Goal: Task Accomplishment & Management: Use online tool/utility

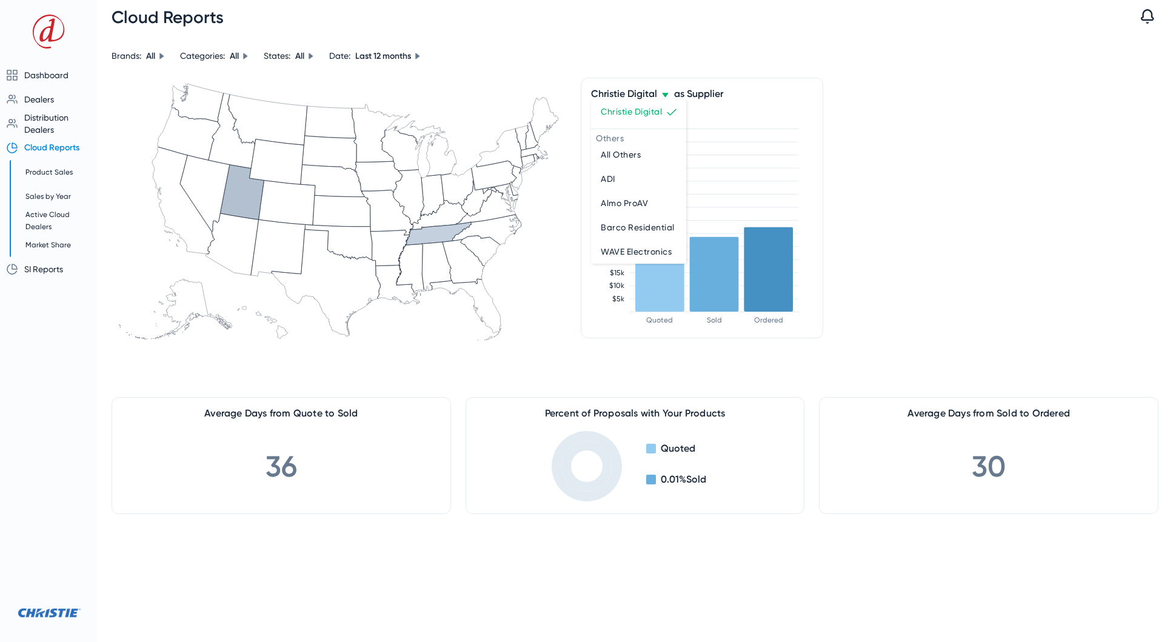
click at [52, 612] on div at bounding box center [586, 321] width 1173 height 642
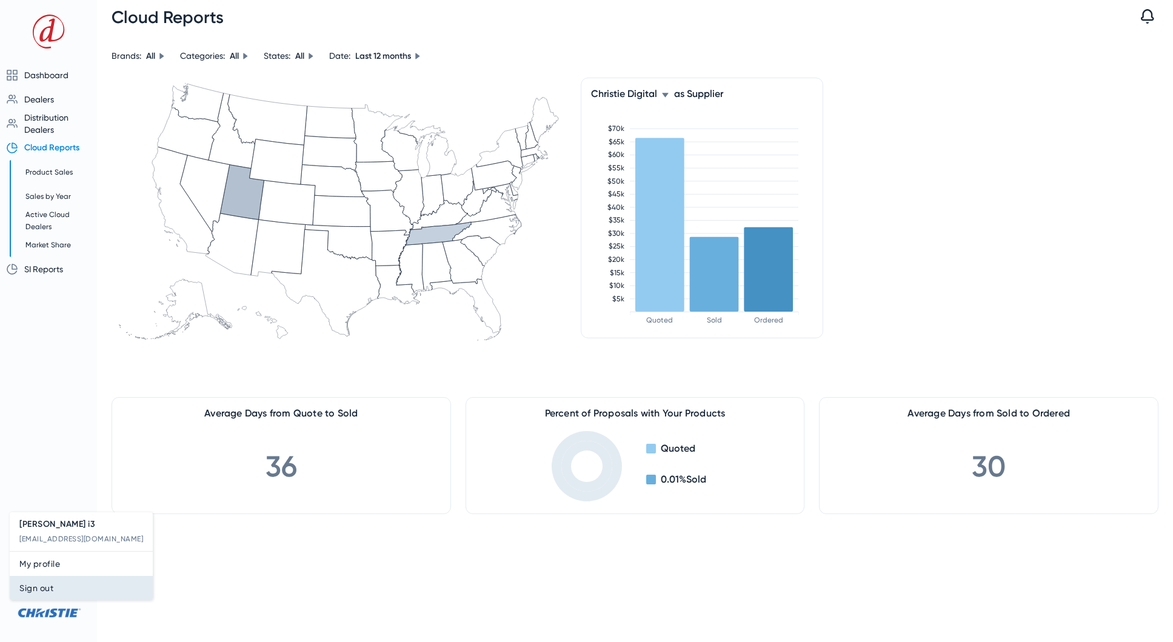
click at [49, 589] on span "Sign out" at bounding box center [81, 587] width 124 height 15
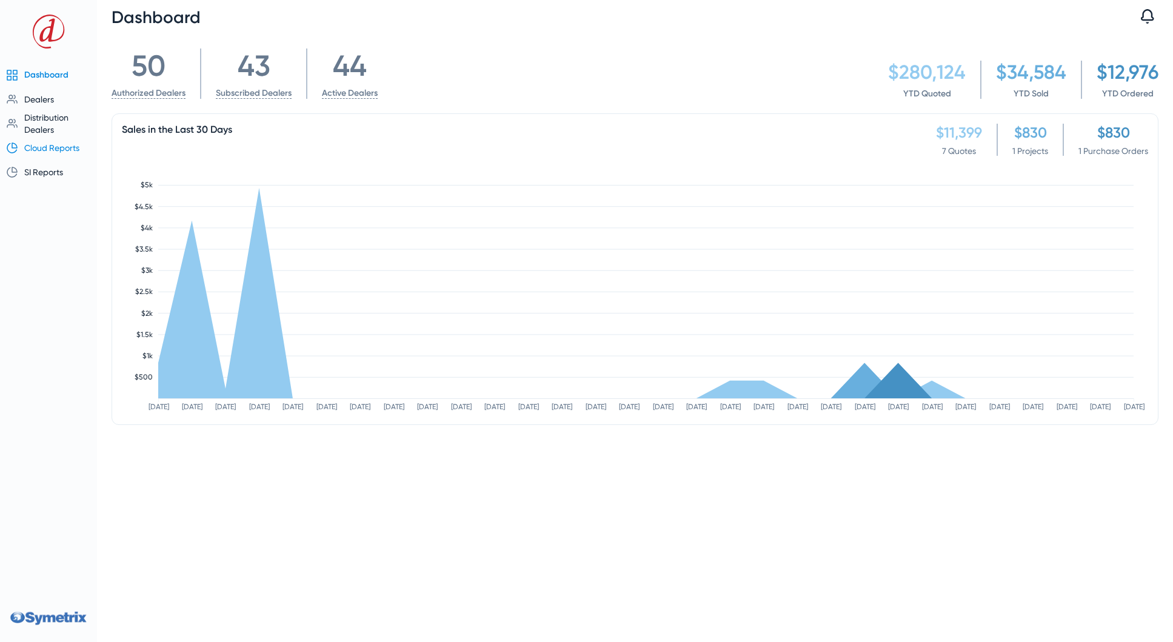
click at [49, 148] on span "Cloud Reports" at bounding box center [51, 148] width 55 height 10
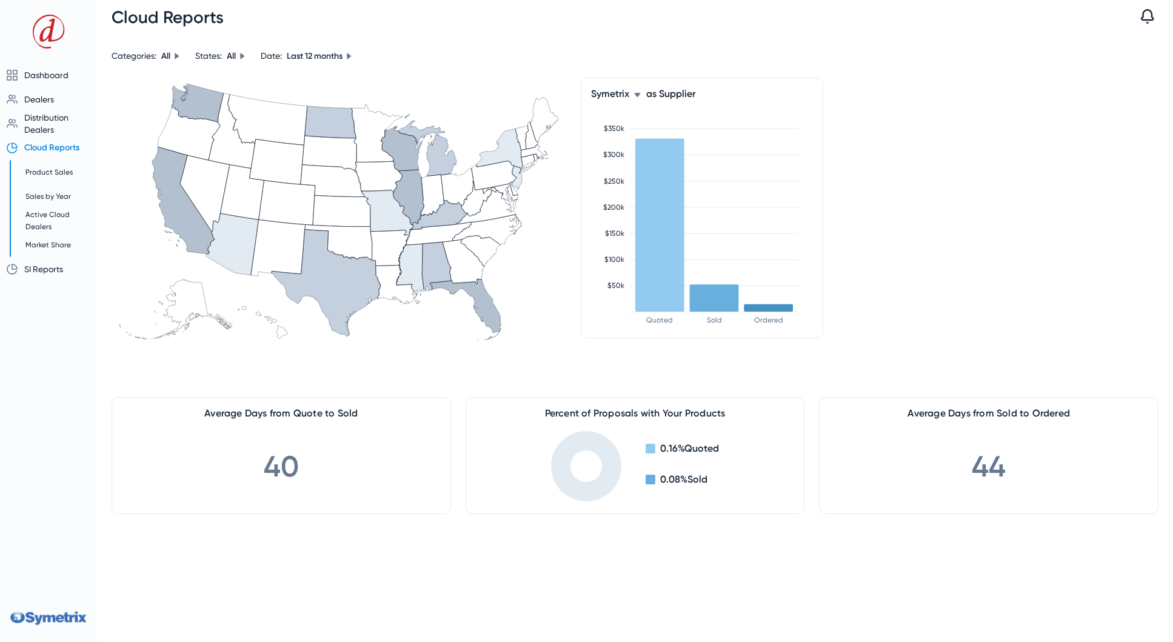
click at [637, 95] on icon at bounding box center [637, 95] width 6 height 4
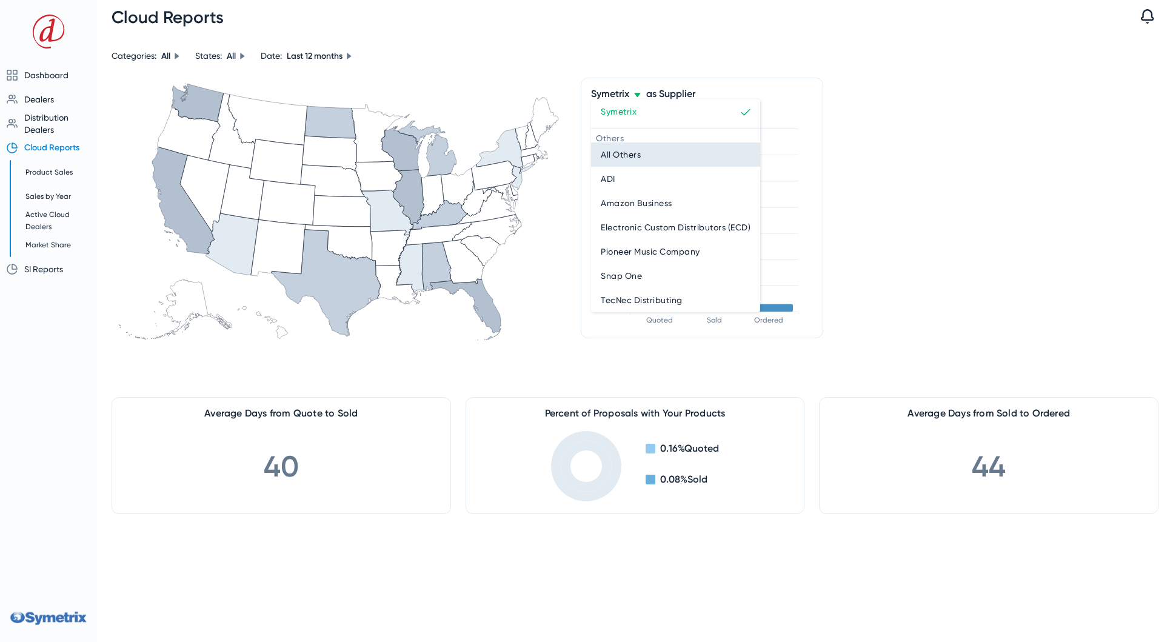
click at [634, 155] on span "All Others" at bounding box center [620, 154] width 40 height 15
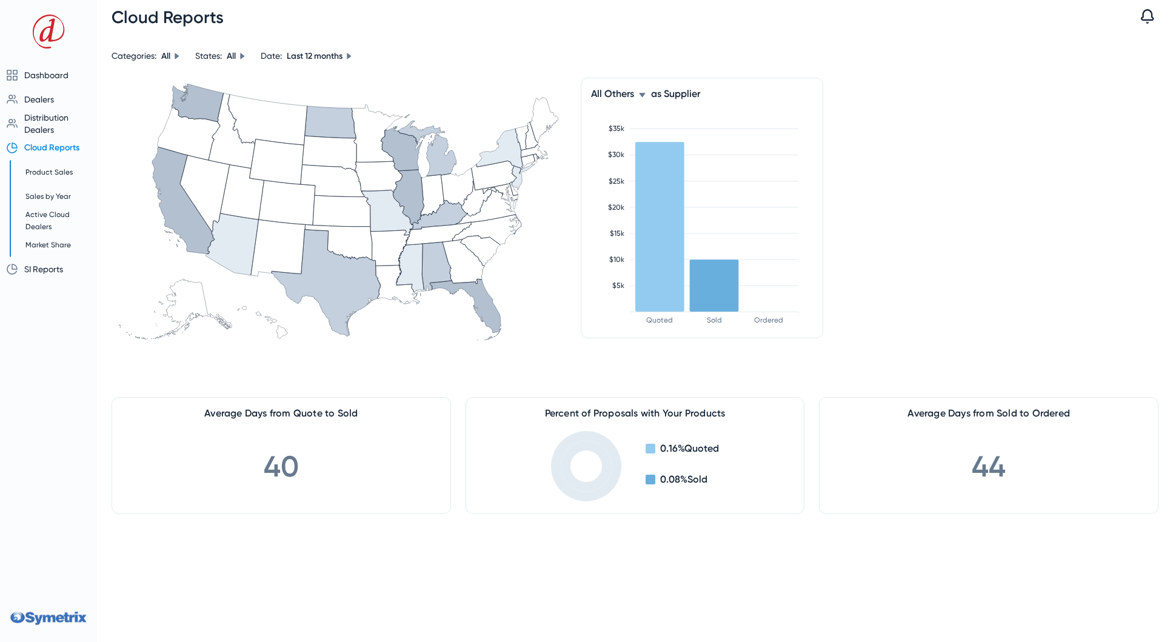
click at [642, 96] on icon at bounding box center [642, 95] width 6 height 4
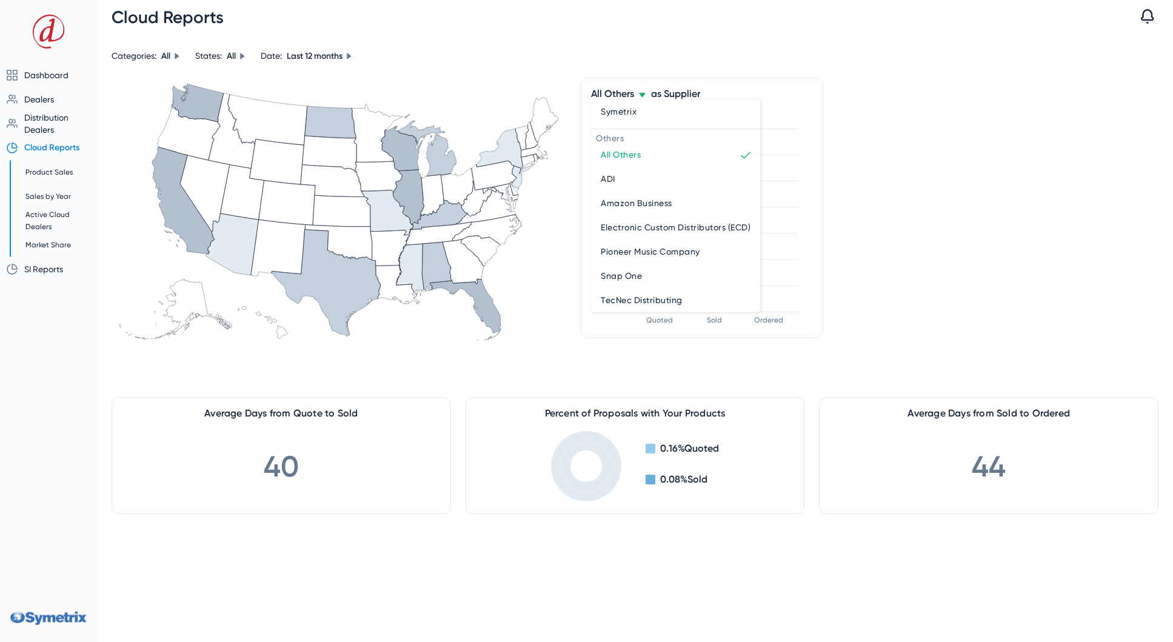
click at [640, 119] on button "Symetrix" at bounding box center [675, 111] width 169 height 24
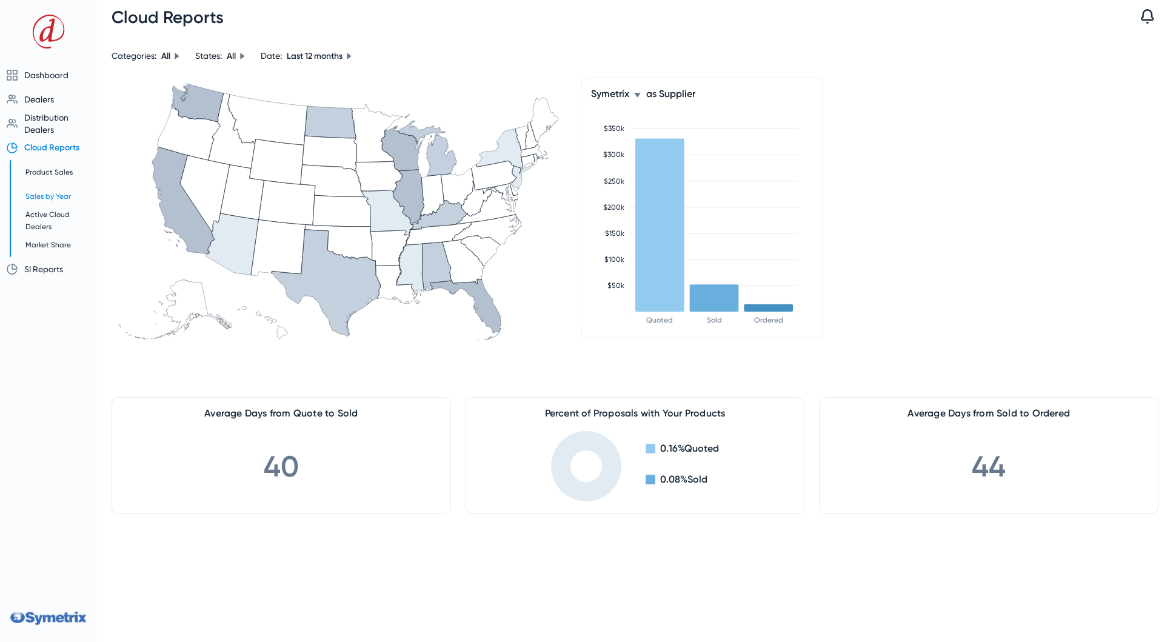
click at [47, 196] on span "Sales by Year" at bounding box center [47, 196] width 45 height 8
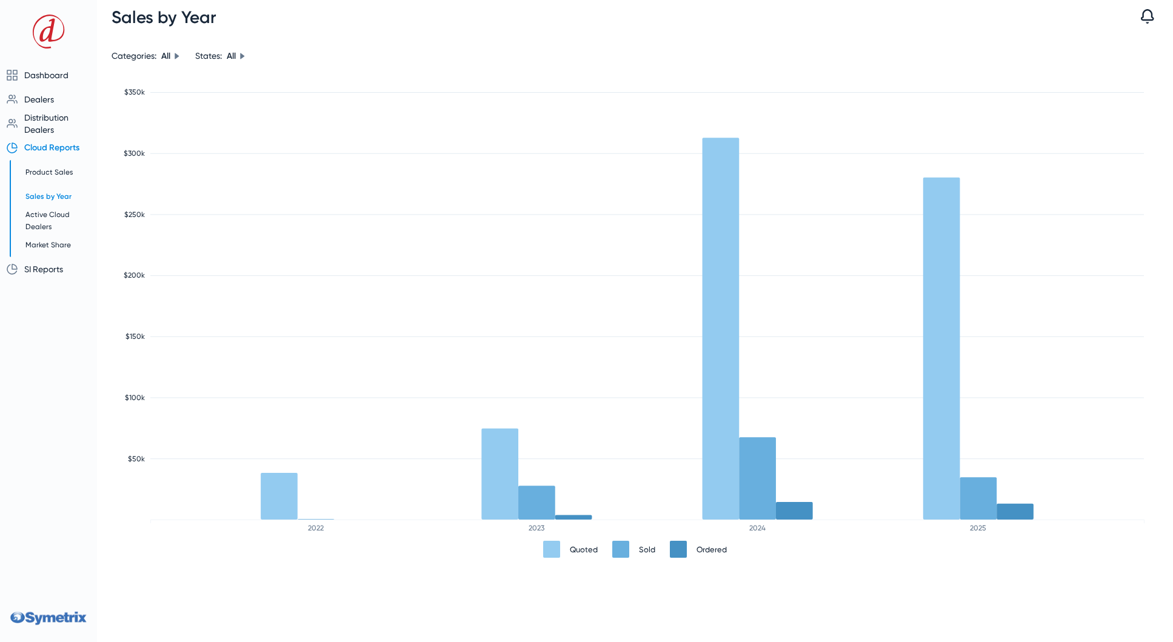
click at [536, 510] on rect at bounding box center [536, 502] width 37 height 34
click at [45, 150] on span "Cloud Reports" at bounding box center [51, 147] width 55 height 10
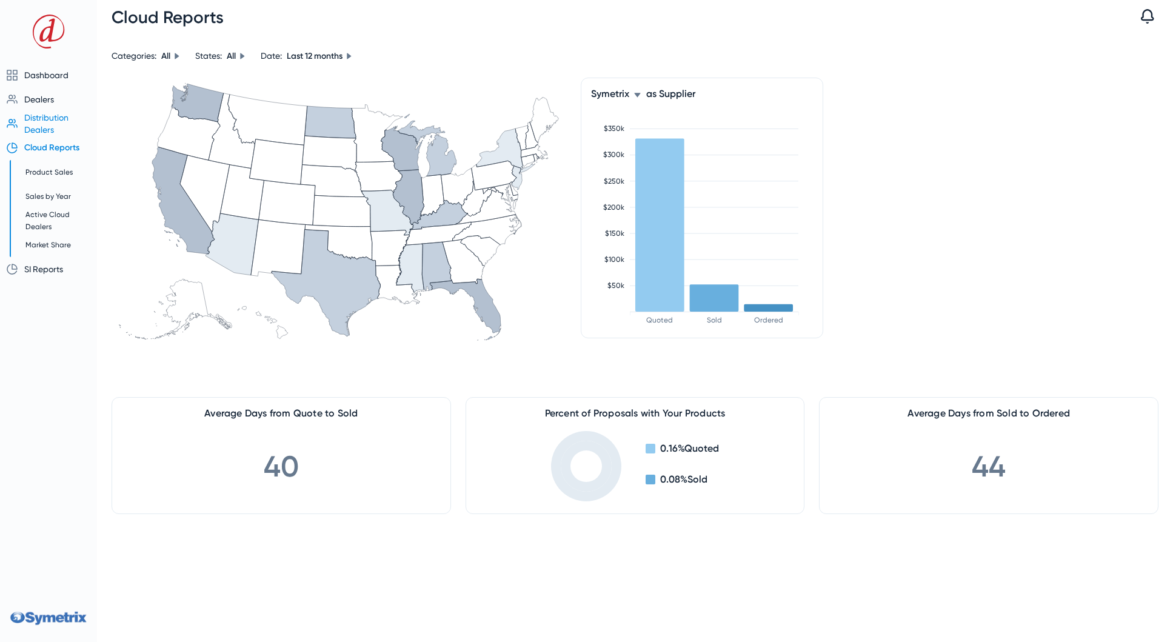
click at [50, 118] on span "Distribution Dealers" at bounding box center [46, 124] width 44 height 22
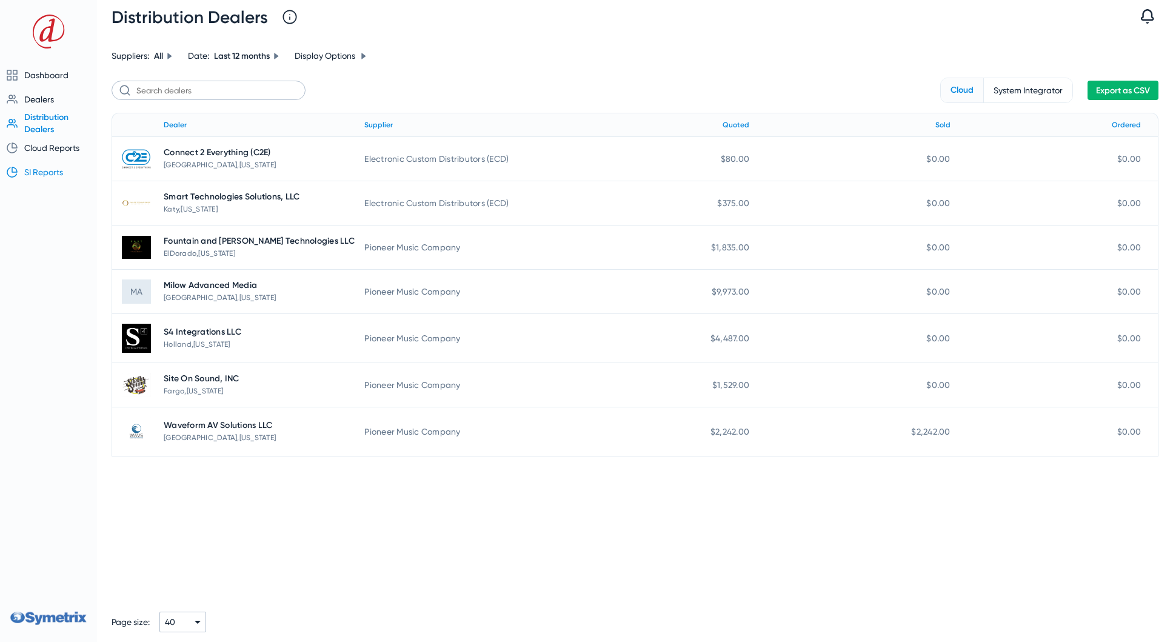
click at [50, 170] on span "SI Reports" at bounding box center [43, 172] width 39 height 10
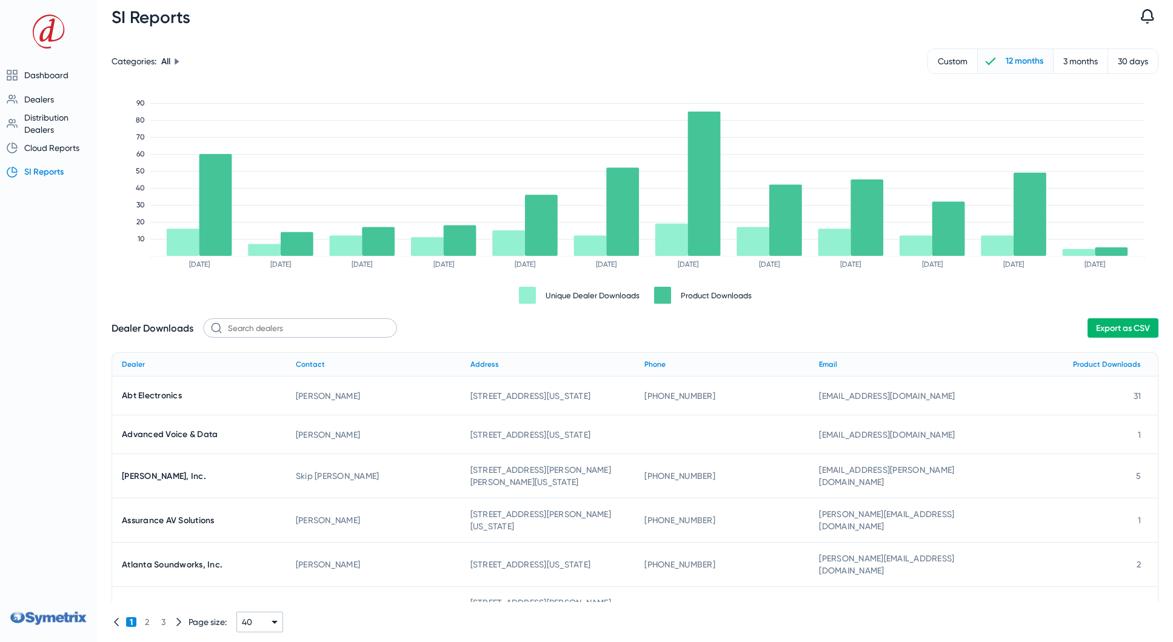
click at [1119, 331] on span "Export as CSV" at bounding box center [1123, 328] width 54 height 10
click at [39, 600] on span "Sign out" at bounding box center [81, 598] width 124 height 15
